Goal: Information Seeking & Learning: Learn about a topic

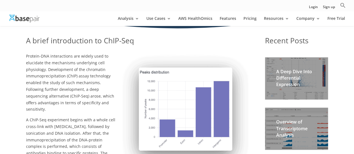
scroll to position [135, 0]
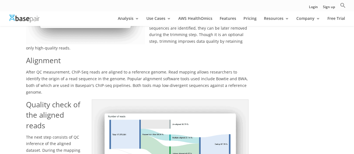
scroll to position [466, 0]
